Goal: Transaction & Acquisition: Purchase product/service

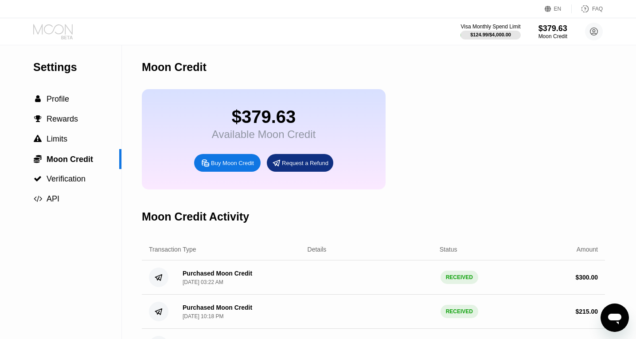
click at [59, 37] on icon at bounding box center [53, 32] width 41 height 16
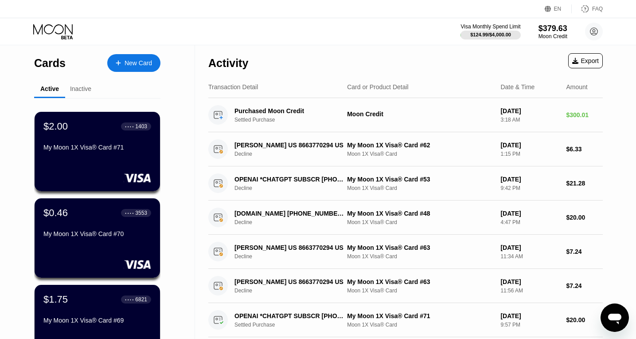
click at [140, 74] on div "Cards New Card" at bounding box center [97, 60] width 126 height 31
click at [141, 66] on div "New Card" at bounding box center [138, 63] width 27 height 8
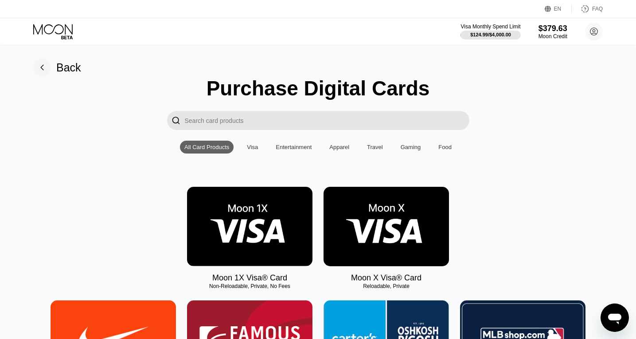
click at [199, 234] on img at bounding box center [249, 226] width 125 height 79
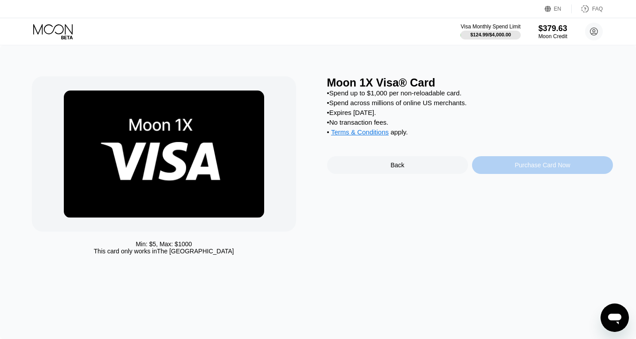
click at [502, 170] on div "Purchase Card Now" at bounding box center [542, 165] width 141 height 18
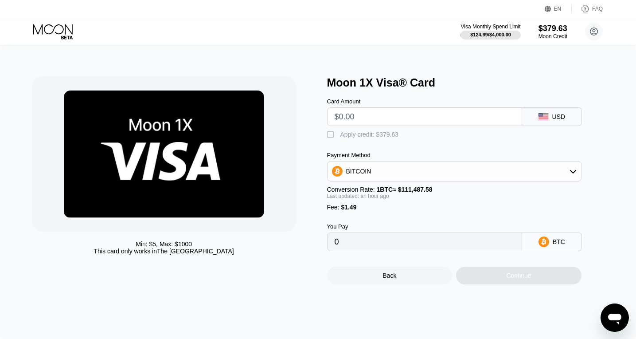
click at [343, 133] on div "Apply credit: $379.63" at bounding box center [369, 134] width 59 height 7
click at [359, 121] on input "text" at bounding box center [425, 117] width 180 height 18
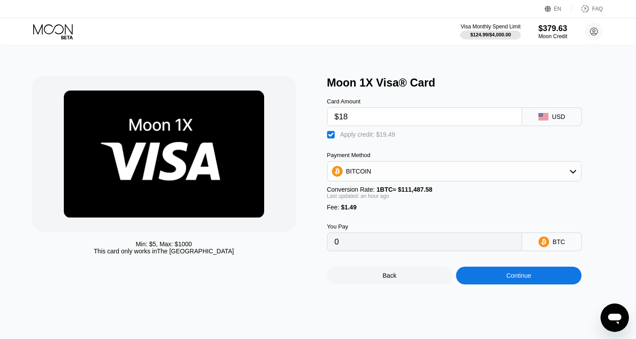
type input "$18"
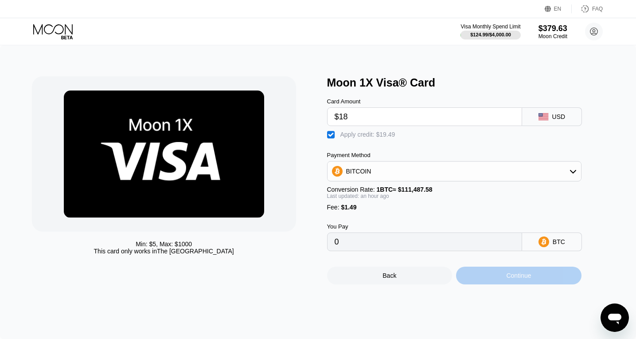
click at [504, 281] on div "Continue" at bounding box center [518, 275] width 125 height 18
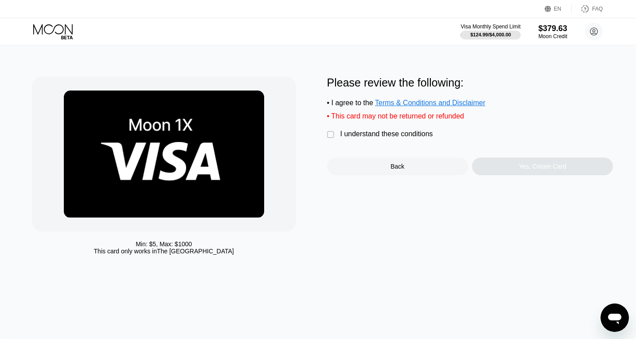
click at [359, 138] on div "I understand these conditions" at bounding box center [386, 134] width 93 height 8
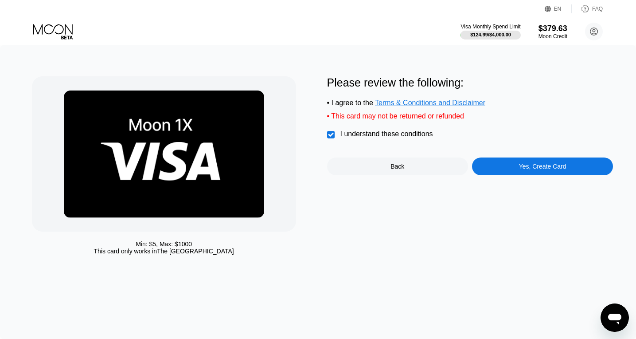
click at [502, 179] on div "Please review the following: • I agree to the Terms & Conditions and Disclaimer…" at bounding box center [470, 167] width 286 height 183
click at [504, 174] on div "Yes, Create Card" at bounding box center [542, 166] width 141 height 18
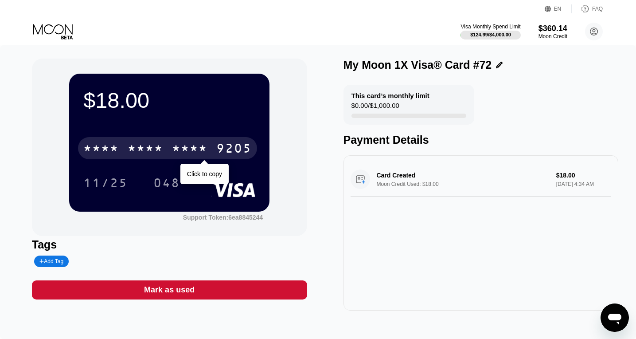
click at [220, 147] on div "9205" at bounding box center [233, 149] width 35 height 14
